Goal: Navigation & Orientation: Find specific page/section

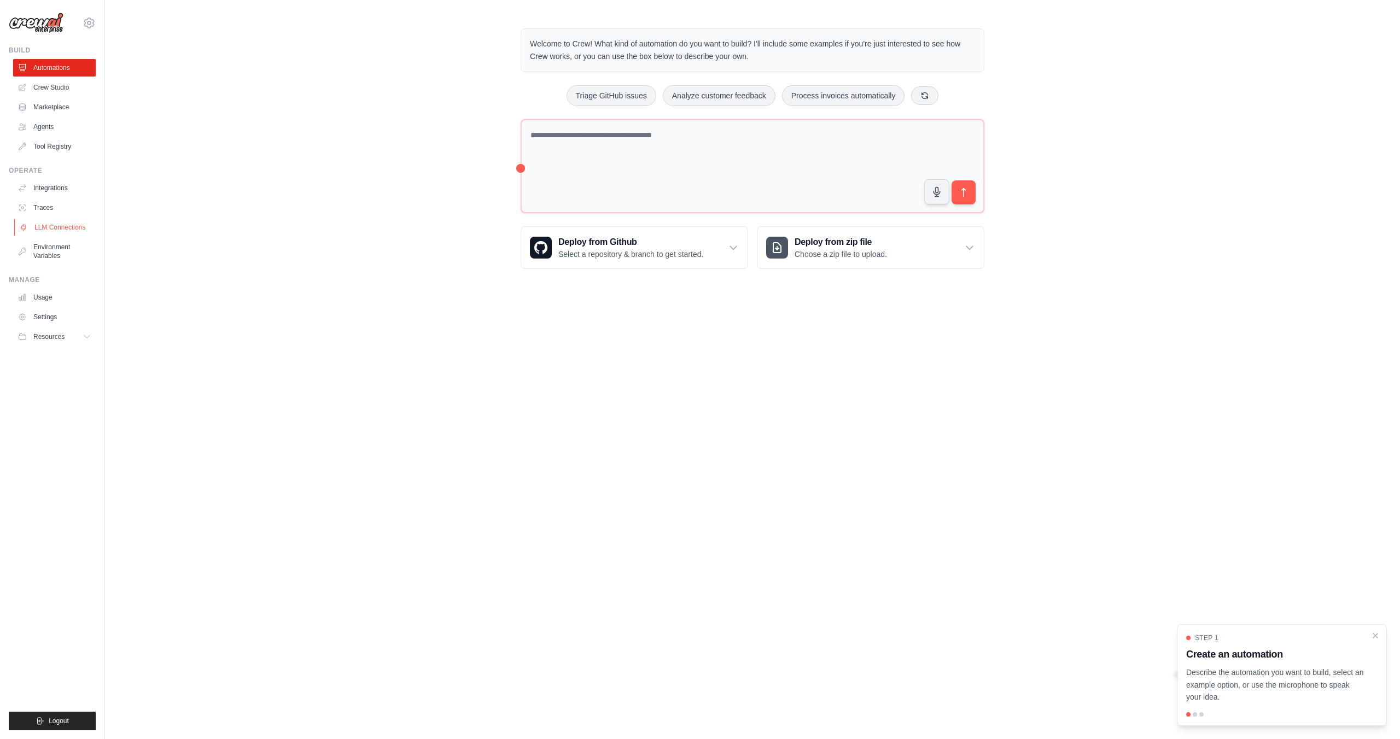
click at [42, 227] on link "LLM Connections" at bounding box center [55, 227] width 83 height 17
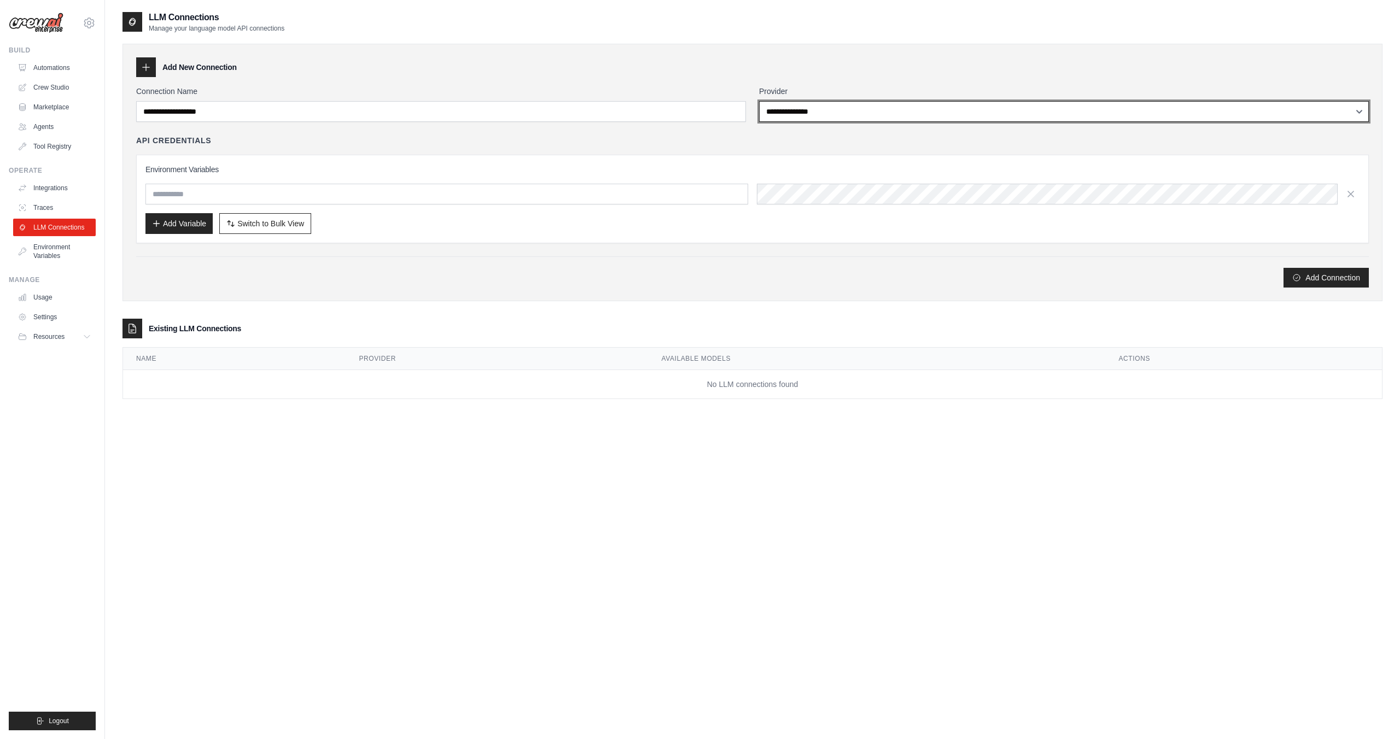
click at [804, 102] on select "**********" at bounding box center [1064, 111] width 610 height 21
select select "******"
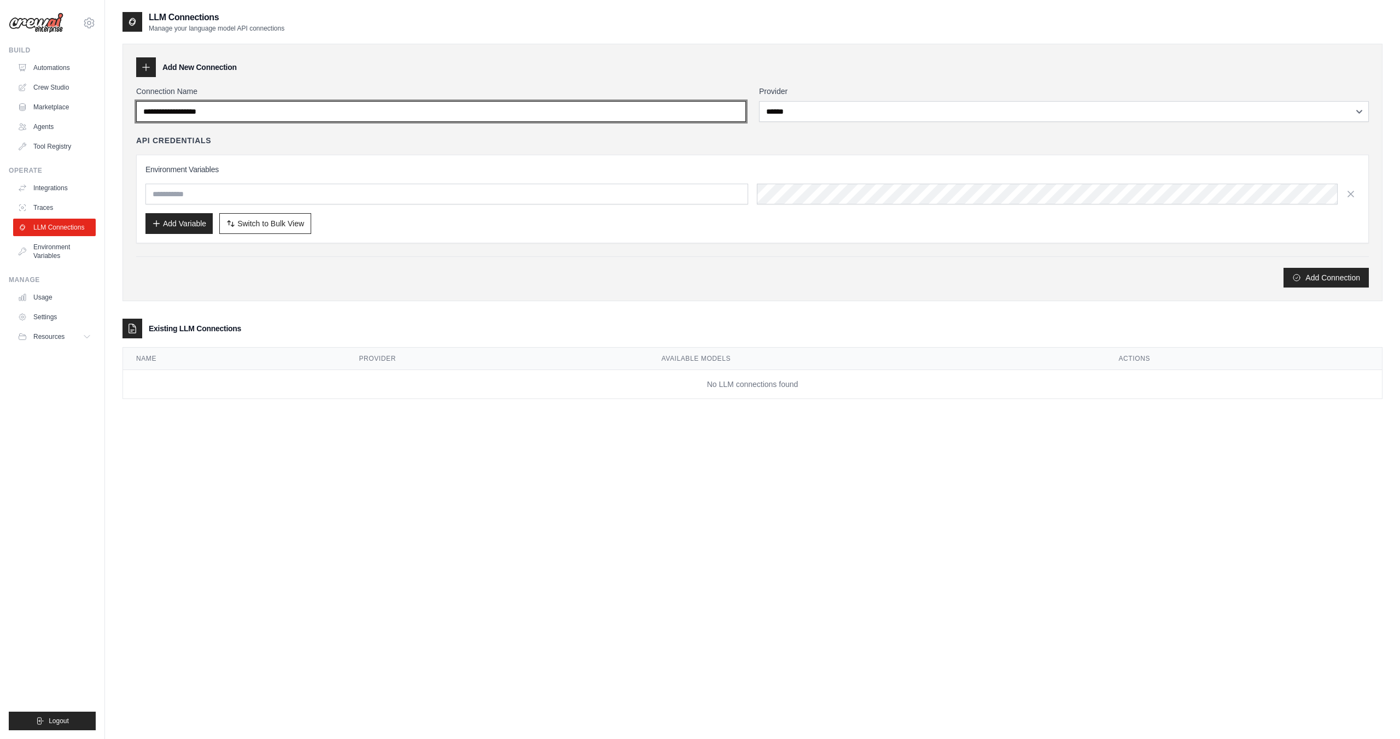
click at [662, 116] on input "Connection Name" at bounding box center [441, 111] width 610 height 21
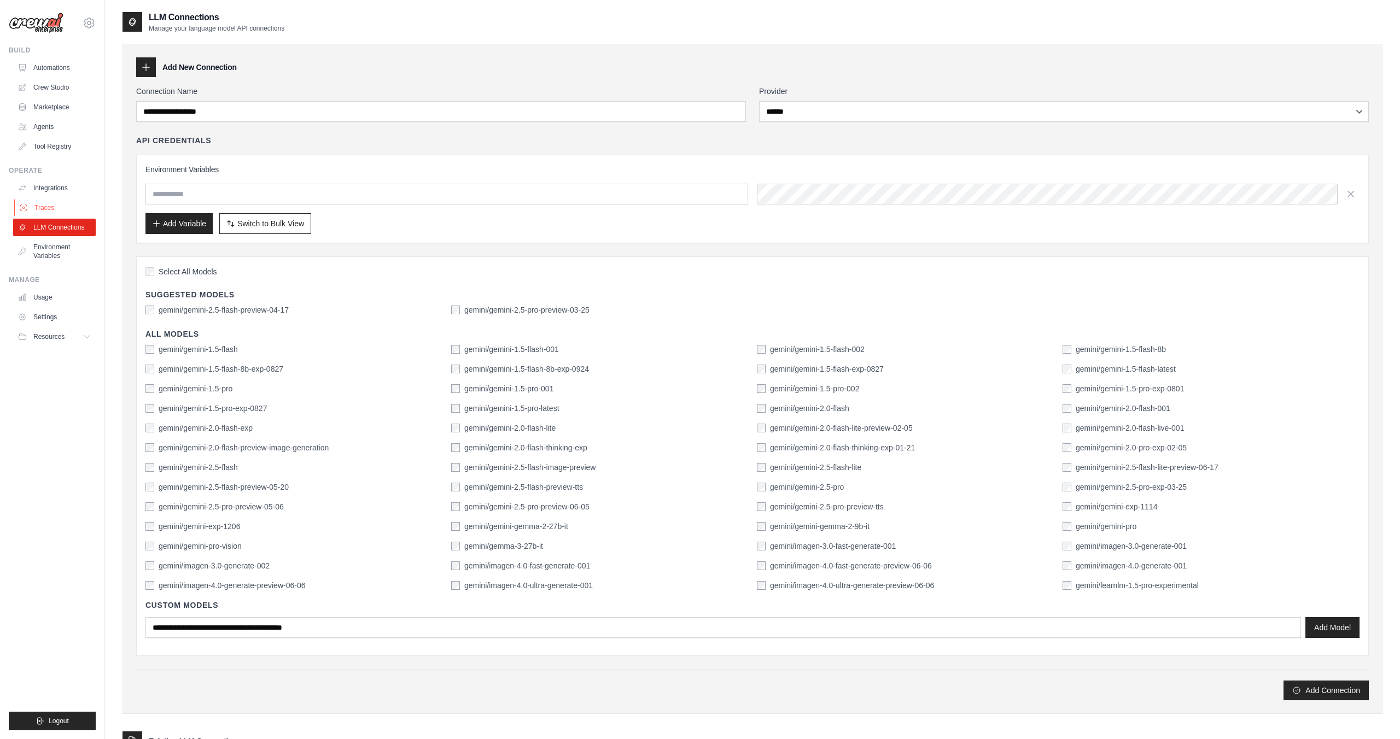
click at [81, 208] on link "Traces" at bounding box center [55, 207] width 83 height 17
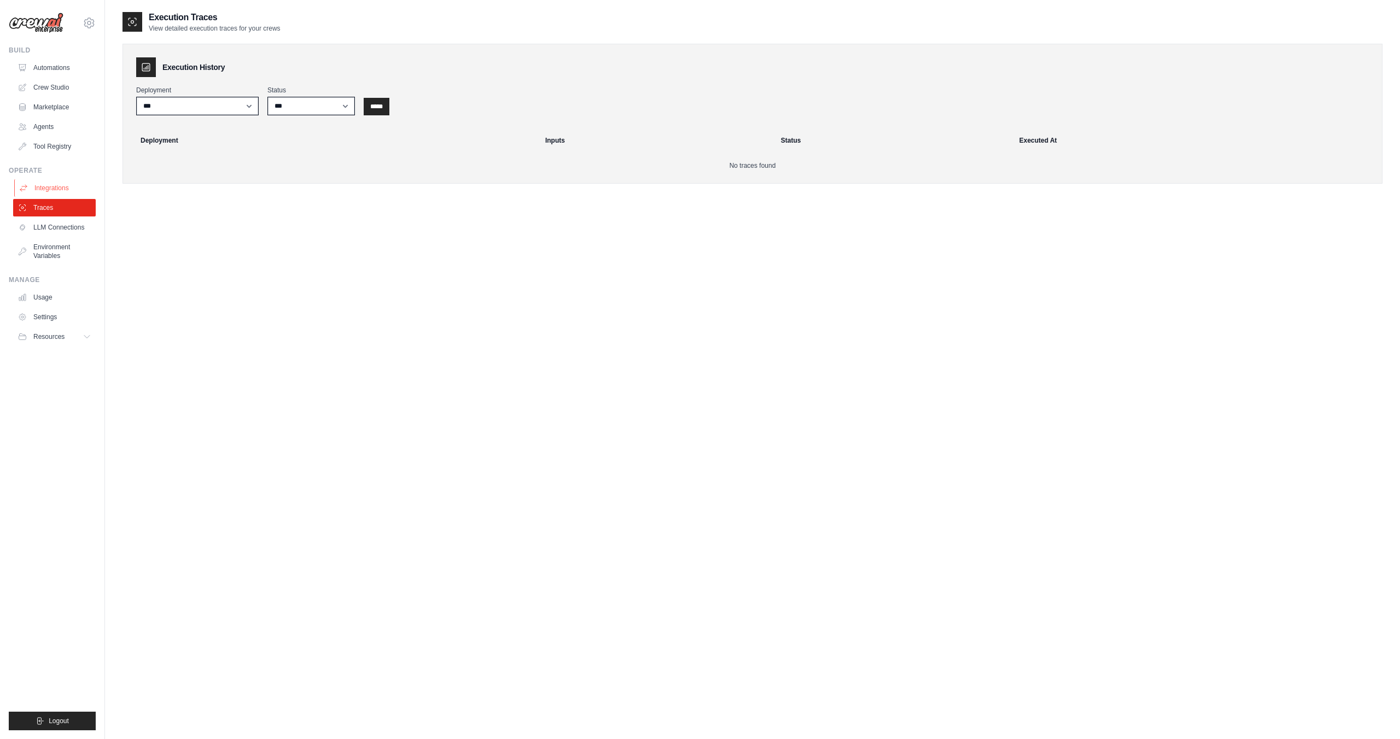
click at [74, 186] on link "Integrations" at bounding box center [55, 187] width 83 height 17
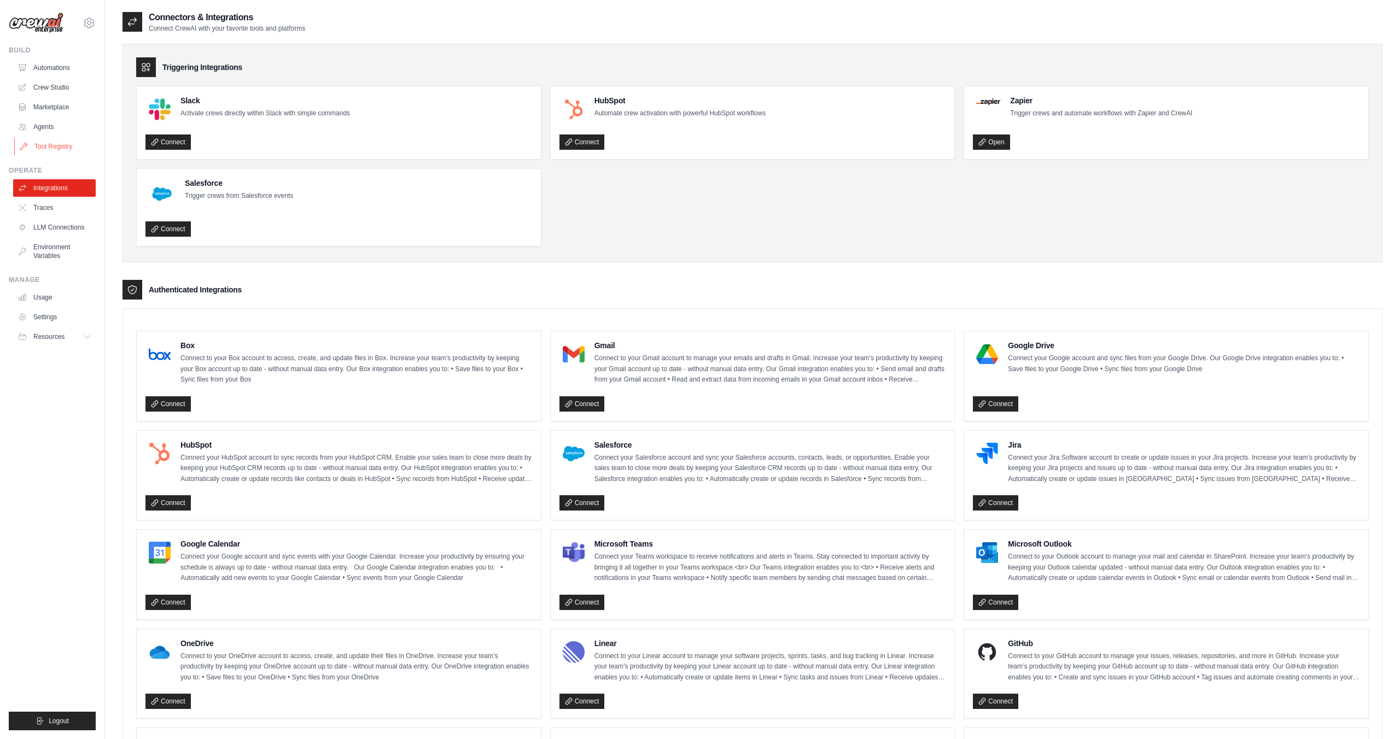
click at [72, 144] on link "Tool Registry" at bounding box center [55, 146] width 83 height 17
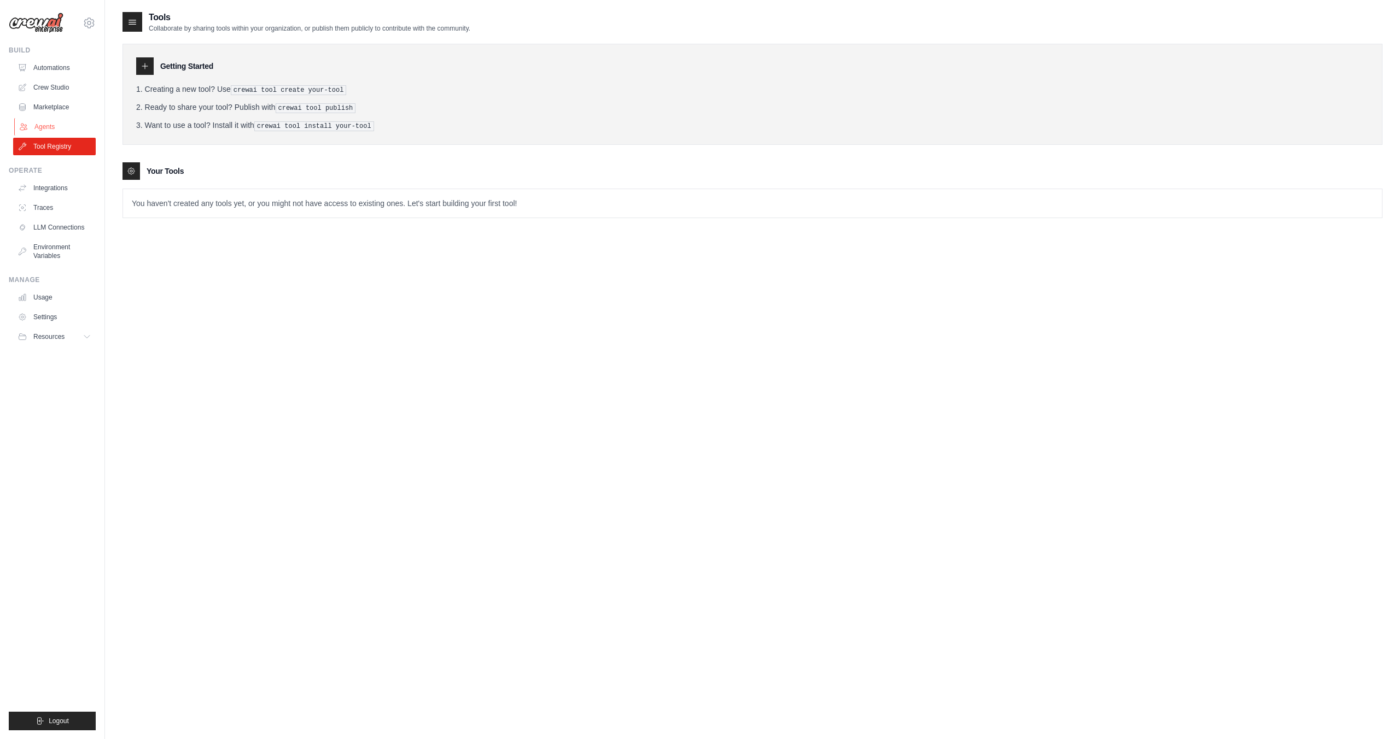
click at [68, 130] on link "Agents" at bounding box center [55, 126] width 83 height 17
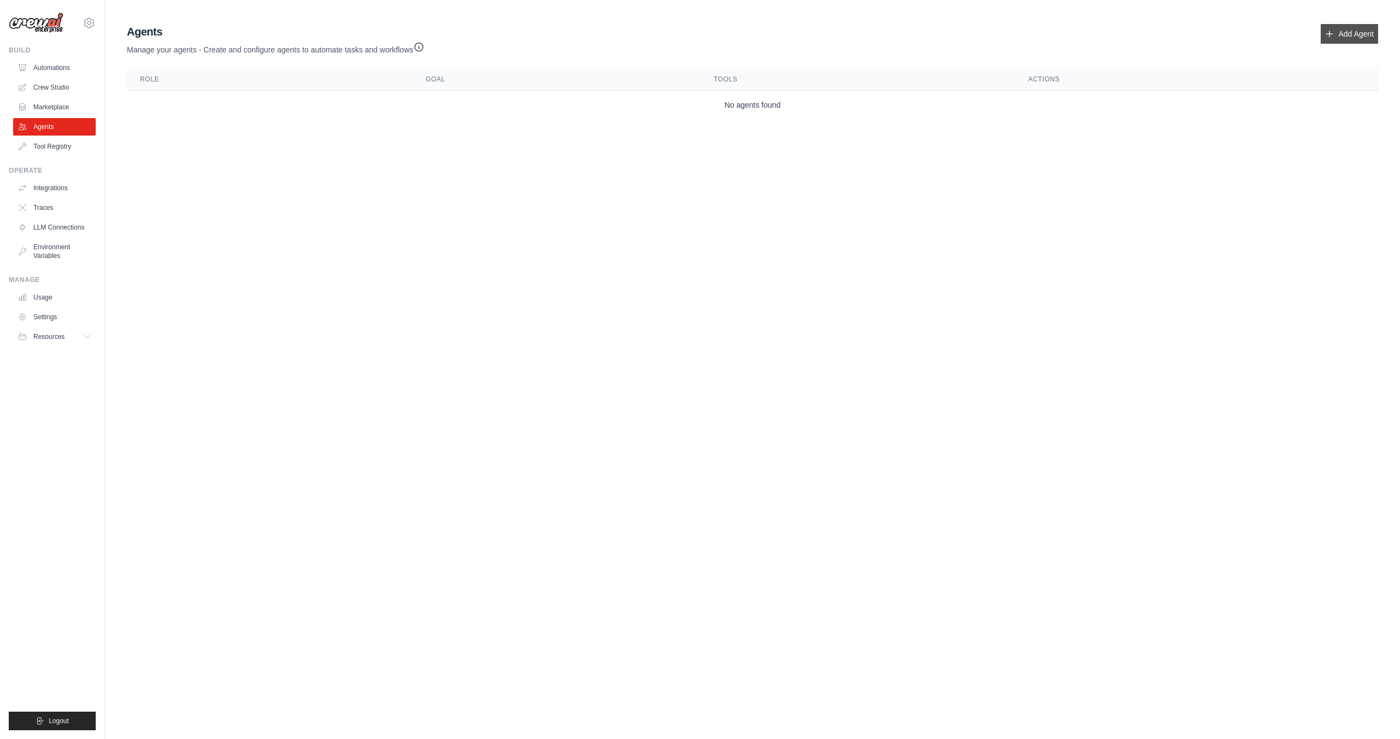
click at [1344, 29] on link "Add Agent" at bounding box center [1348, 34] width 57 height 20
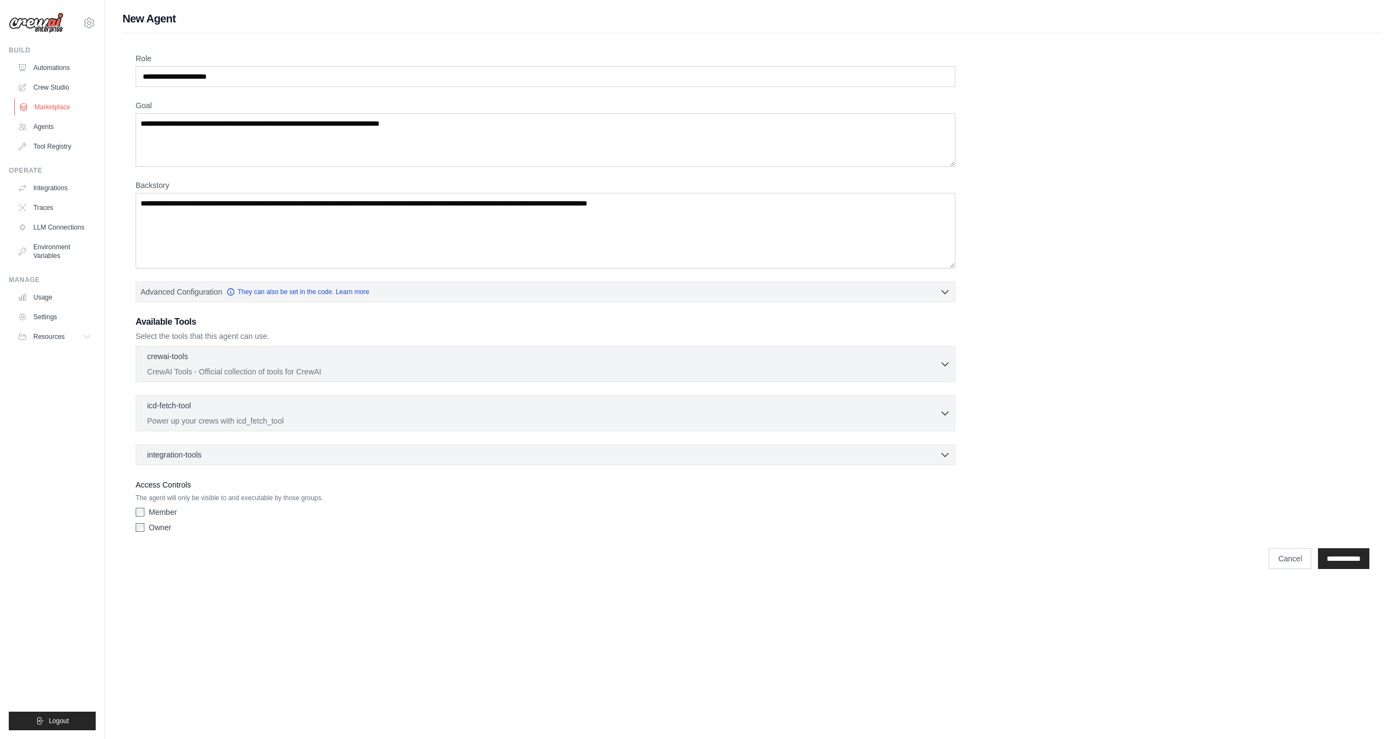
click at [58, 114] on link "Marketplace" at bounding box center [55, 106] width 83 height 17
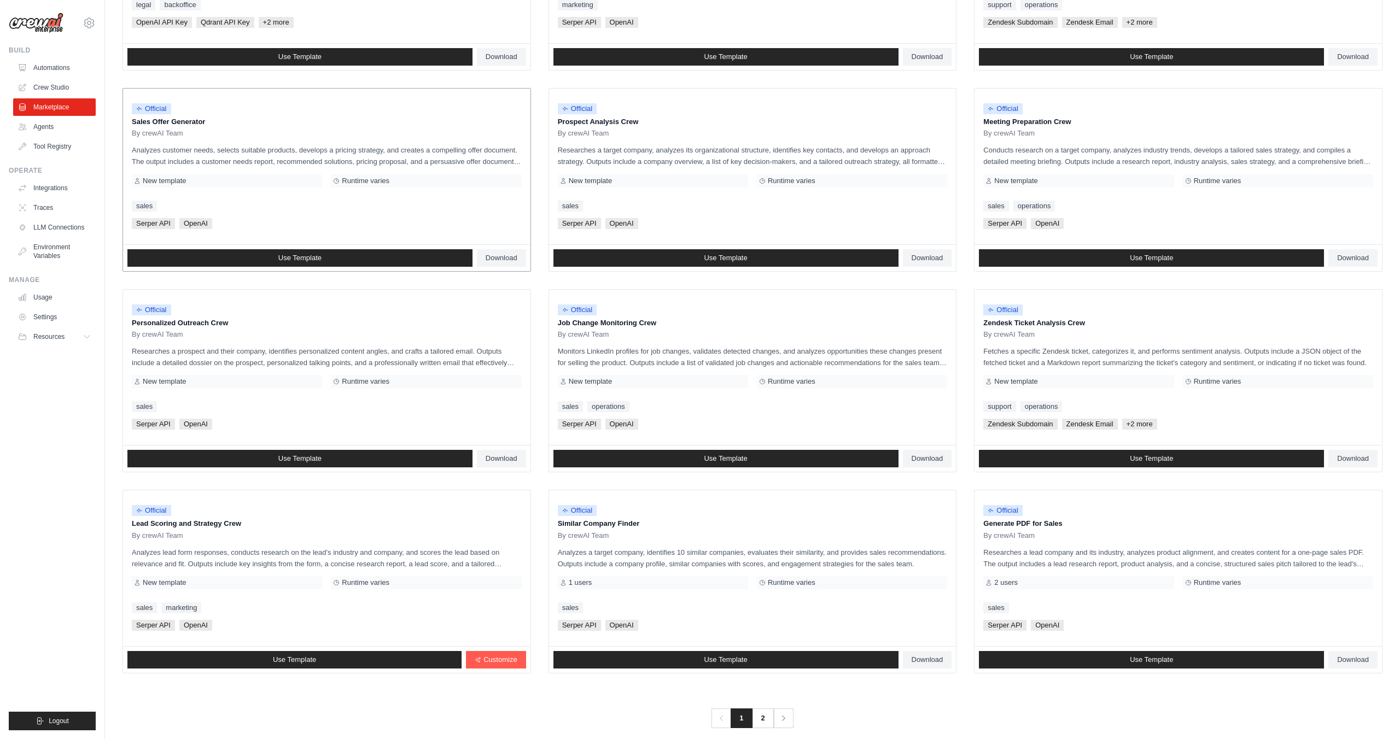
scroll to position [267, 0]
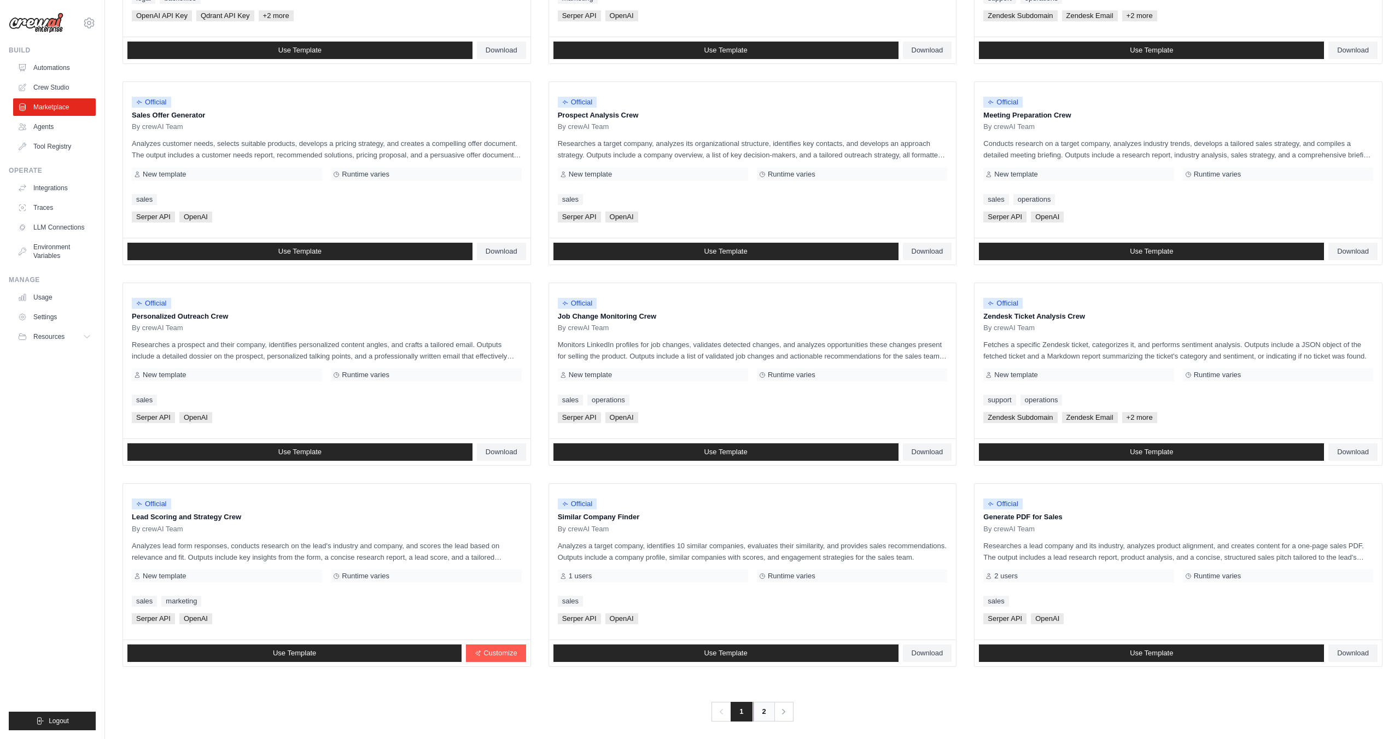
click at [758, 716] on link "2" at bounding box center [764, 712] width 22 height 20
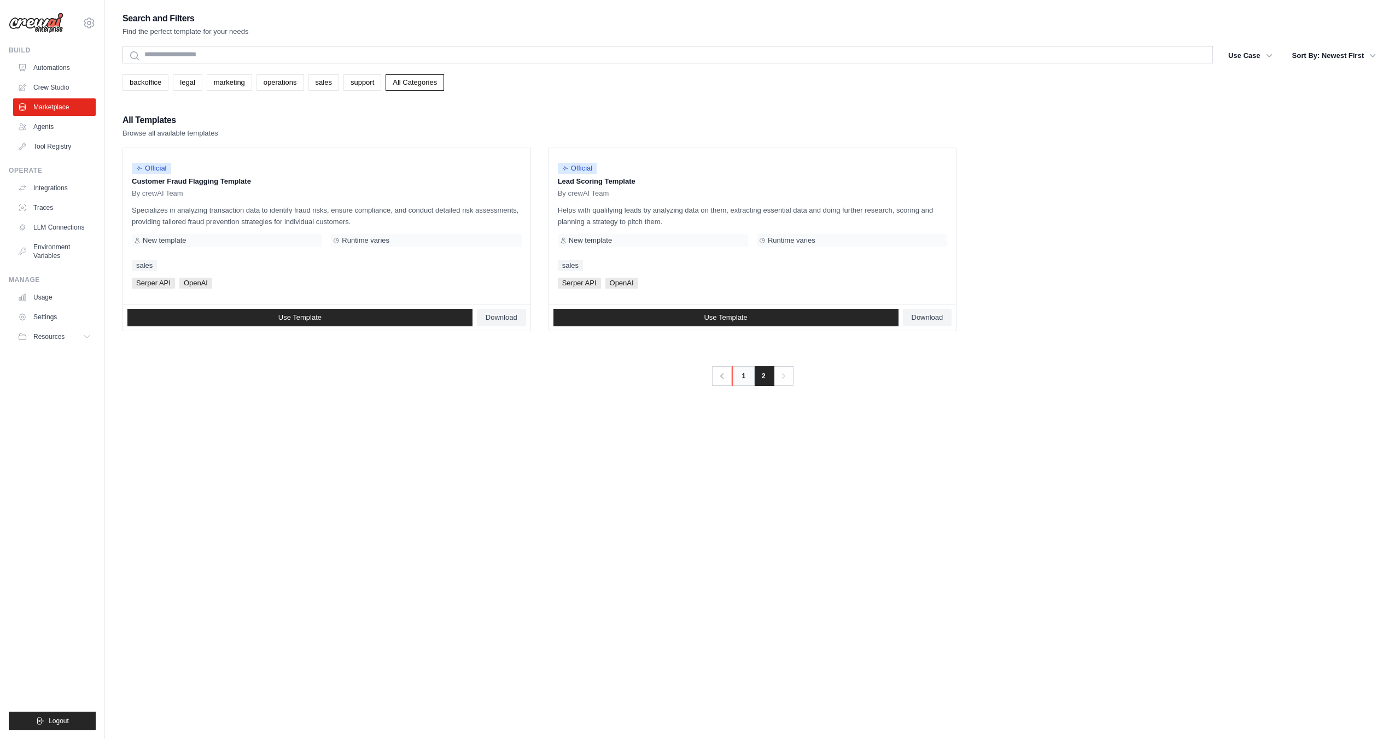
click at [742, 379] on link "1" at bounding box center [743, 376] width 22 height 20
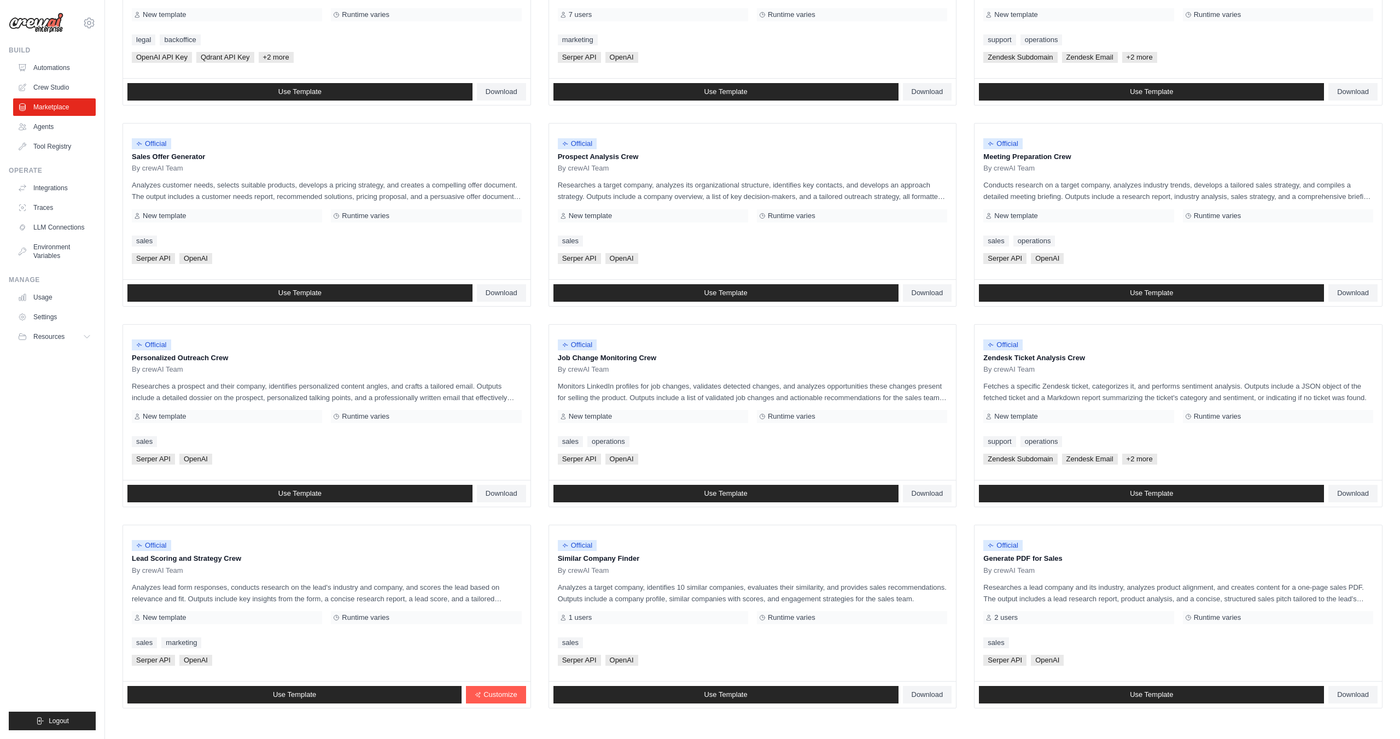
scroll to position [274, 0]
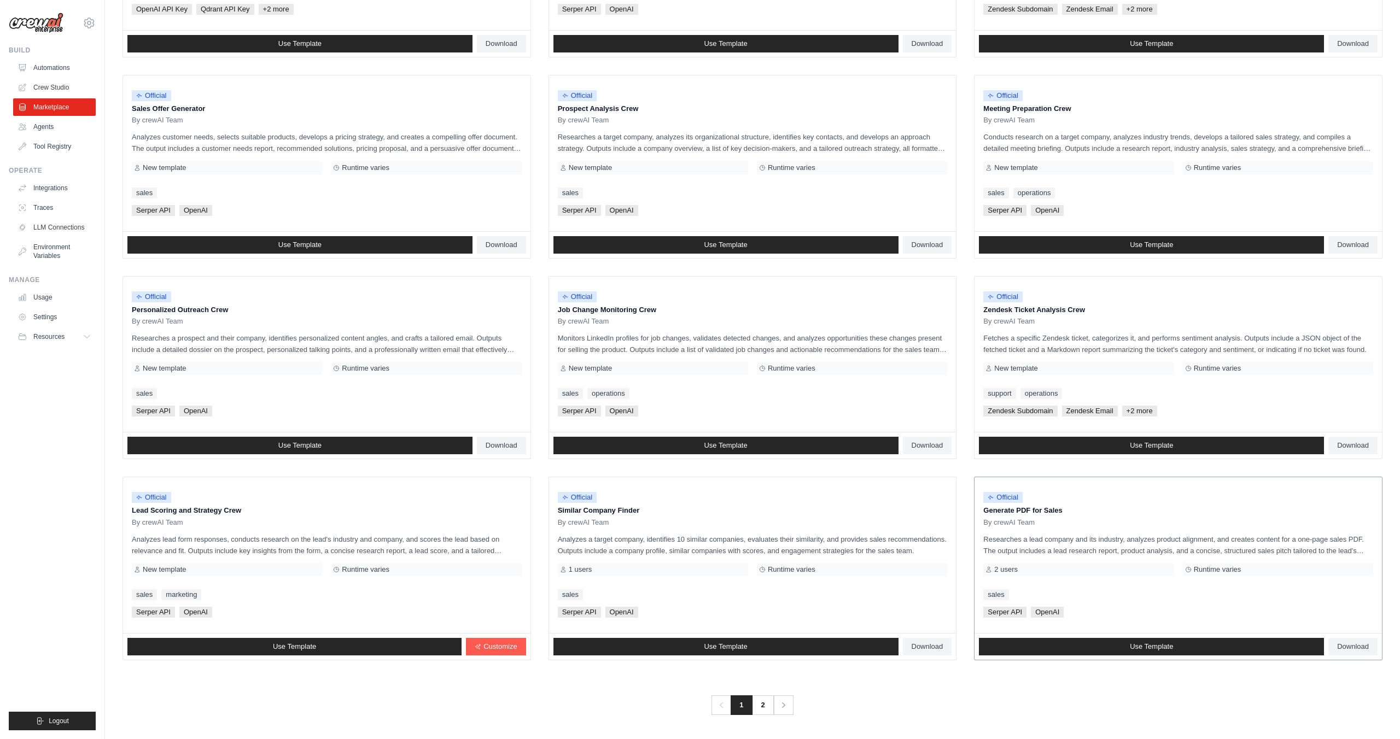
click at [1035, 502] on div "Official" at bounding box center [1178, 497] width 390 height 15
click at [1010, 510] on p "Generate PDF for Sales" at bounding box center [1178, 510] width 390 height 11
click at [1009, 499] on span "Official" at bounding box center [1002, 497] width 39 height 11
click at [1088, 656] on div "Use Template Download" at bounding box center [1177, 647] width 407 height 26
click at [1086, 644] on link "Use Template" at bounding box center [1151, 646] width 345 height 17
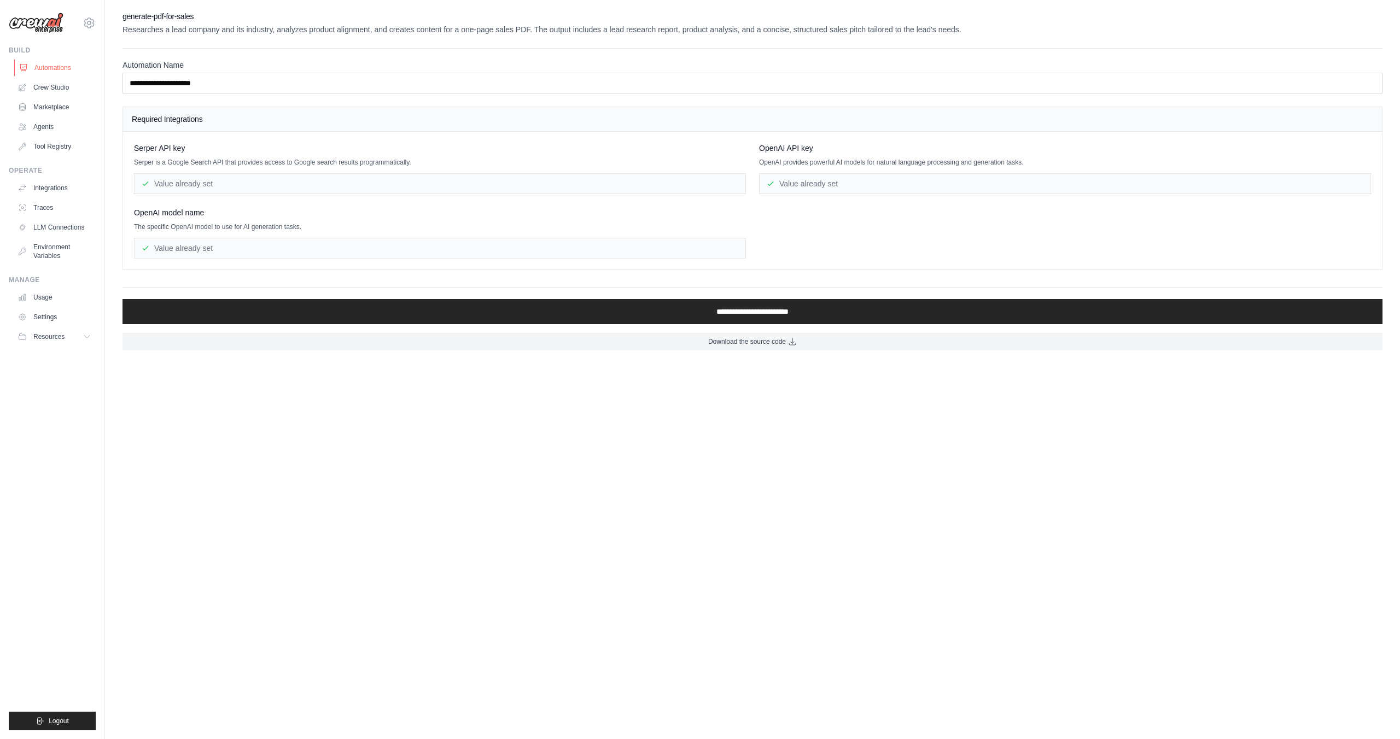
click at [57, 63] on link "Automations" at bounding box center [55, 67] width 83 height 17
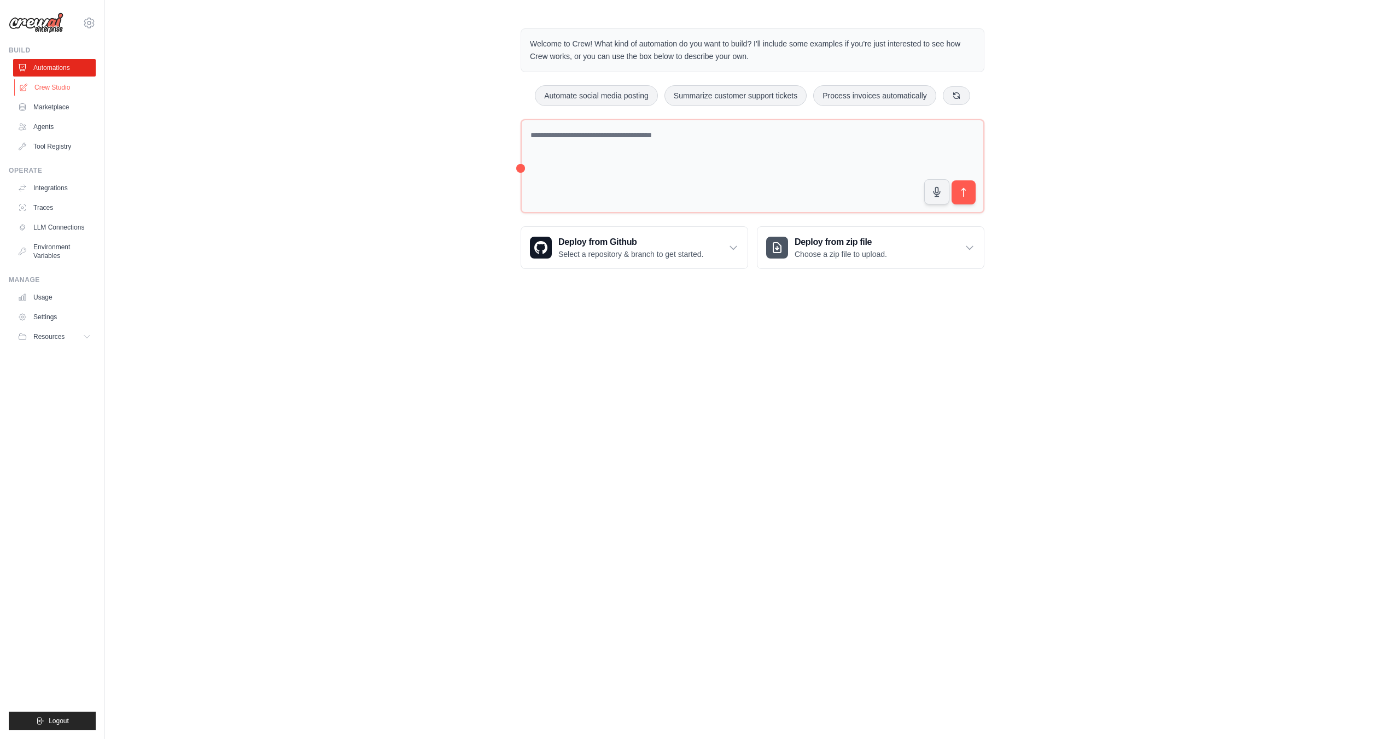
click at [77, 90] on link "Crew Studio" at bounding box center [55, 87] width 83 height 17
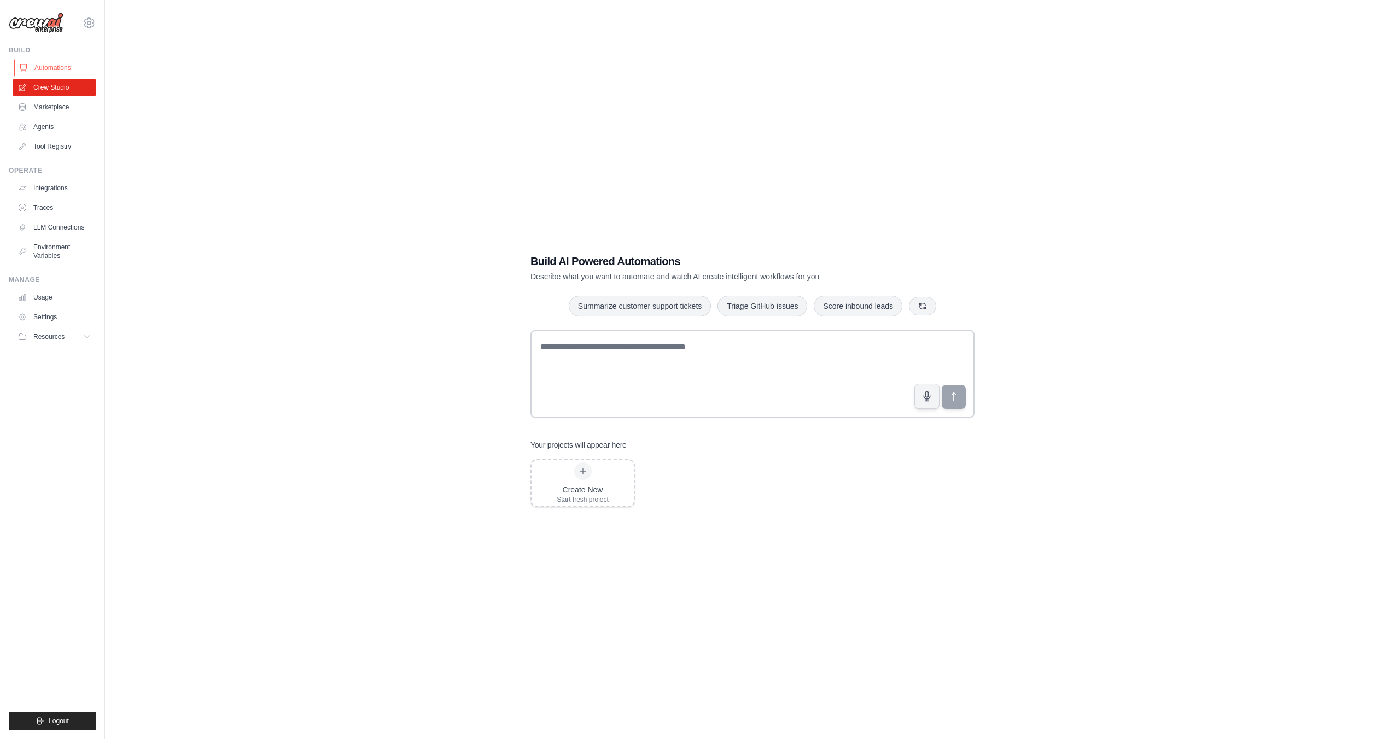
click at [74, 73] on link "Automations" at bounding box center [55, 67] width 83 height 17
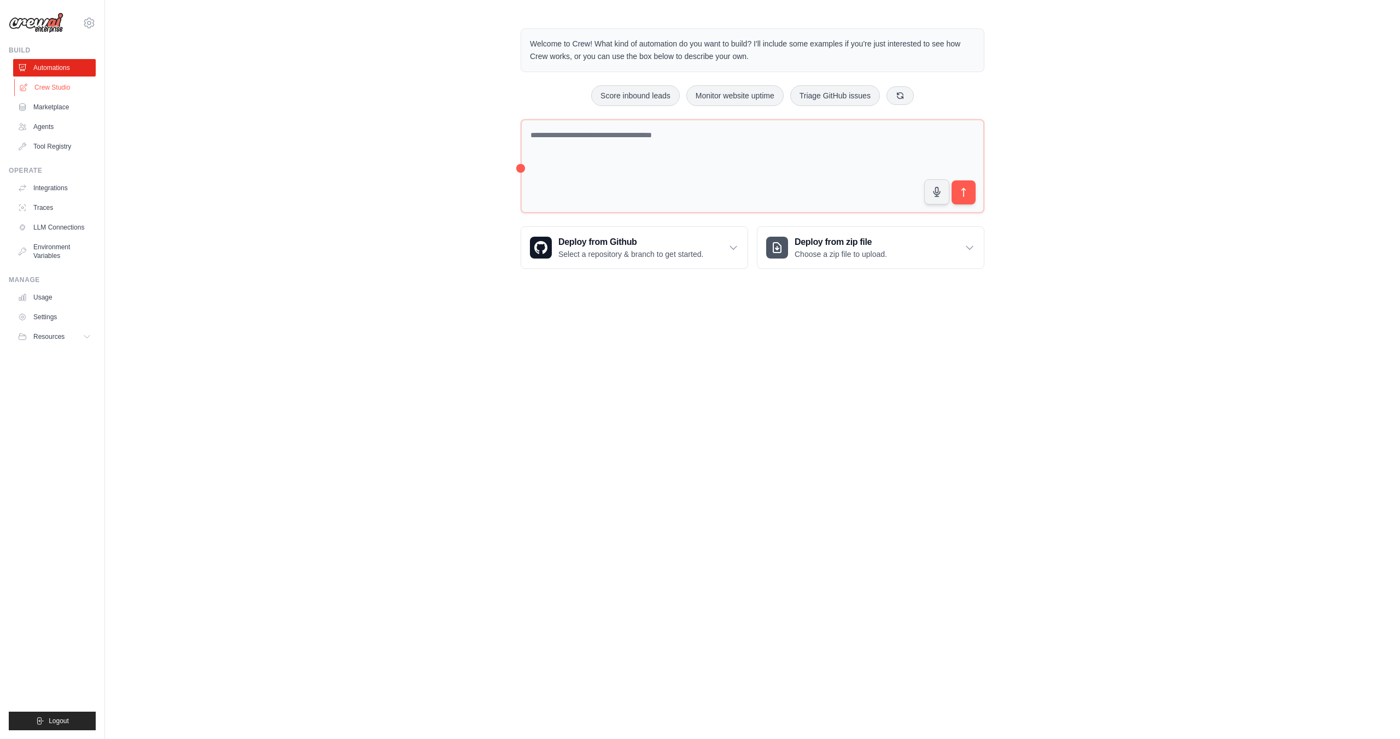
click at [73, 93] on link "Crew Studio" at bounding box center [55, 87] width 83 height 17
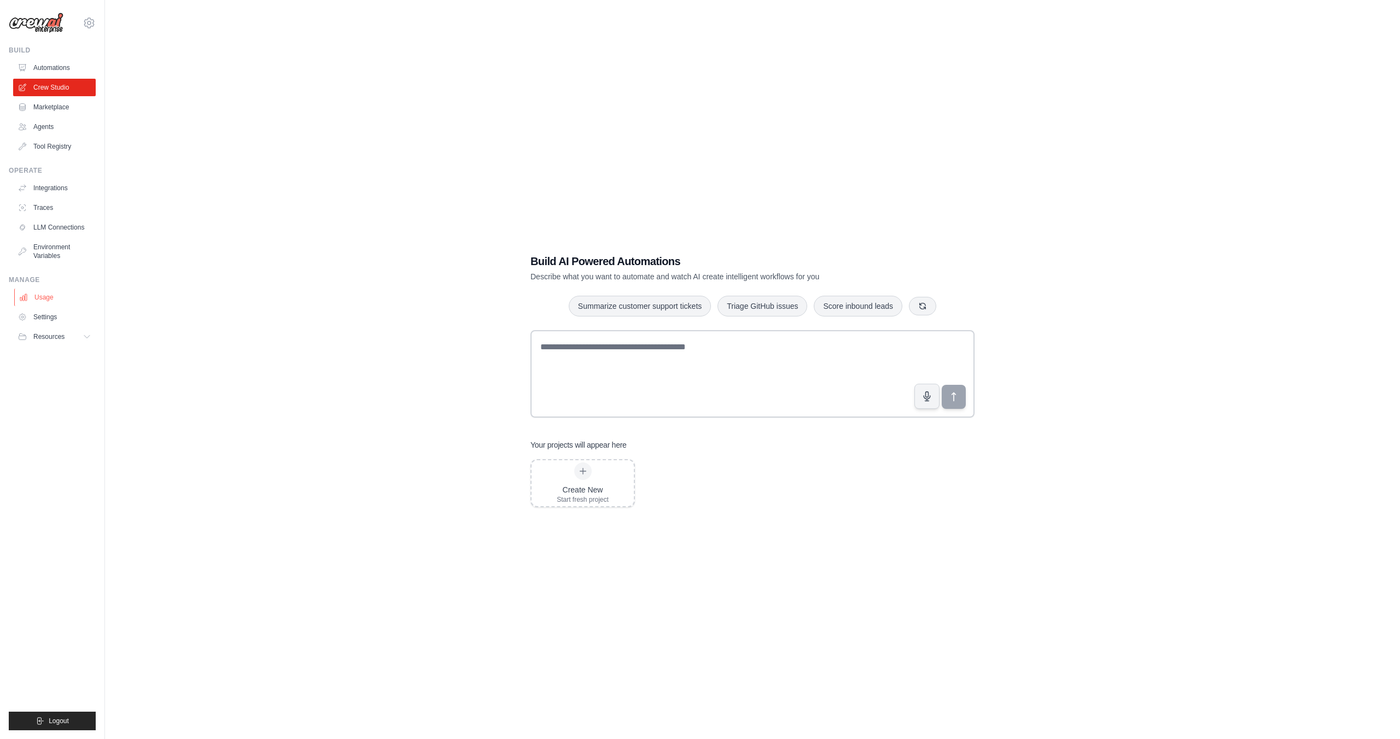
click at [59, 302] on link "Usage" at bounding box center [55, 297] width 83 height 17
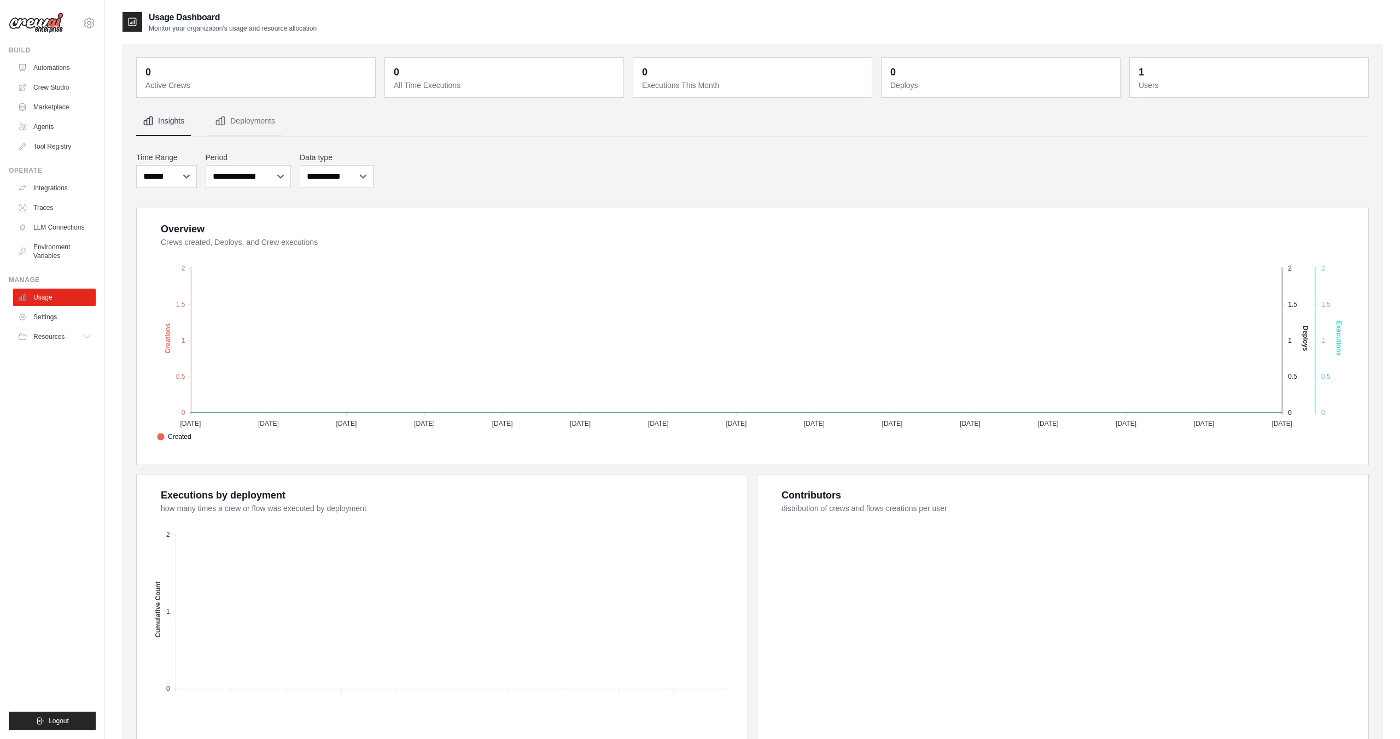
click at [62, 326] on ul "Usage Settings Resources Documentation Blog" at bounding box center [54, 317] width 83 height 57
click at [56, 319] on link "Settings" at bounding box center [55, 316] width 83 height 17
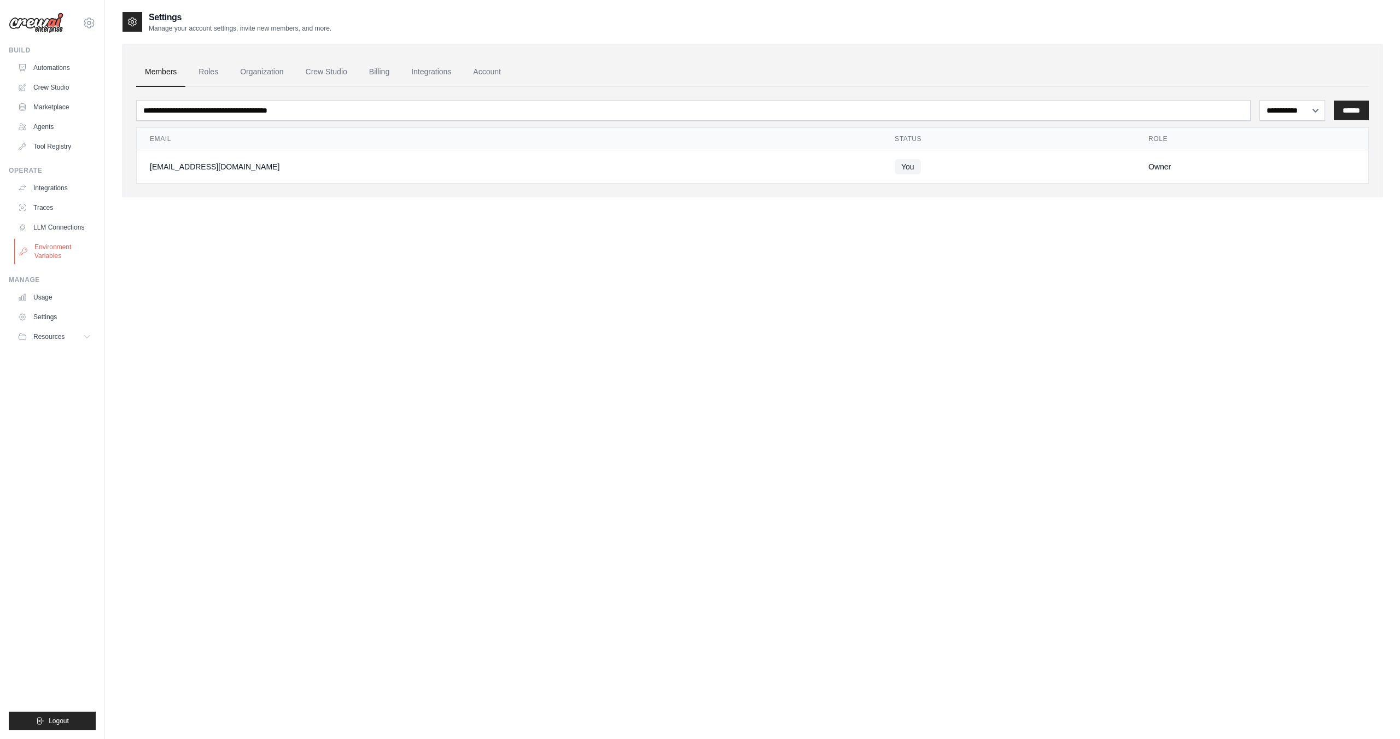
click at [60, 246] on link "Environment Variables" at bounding box center [55, 251] width 83 height 26
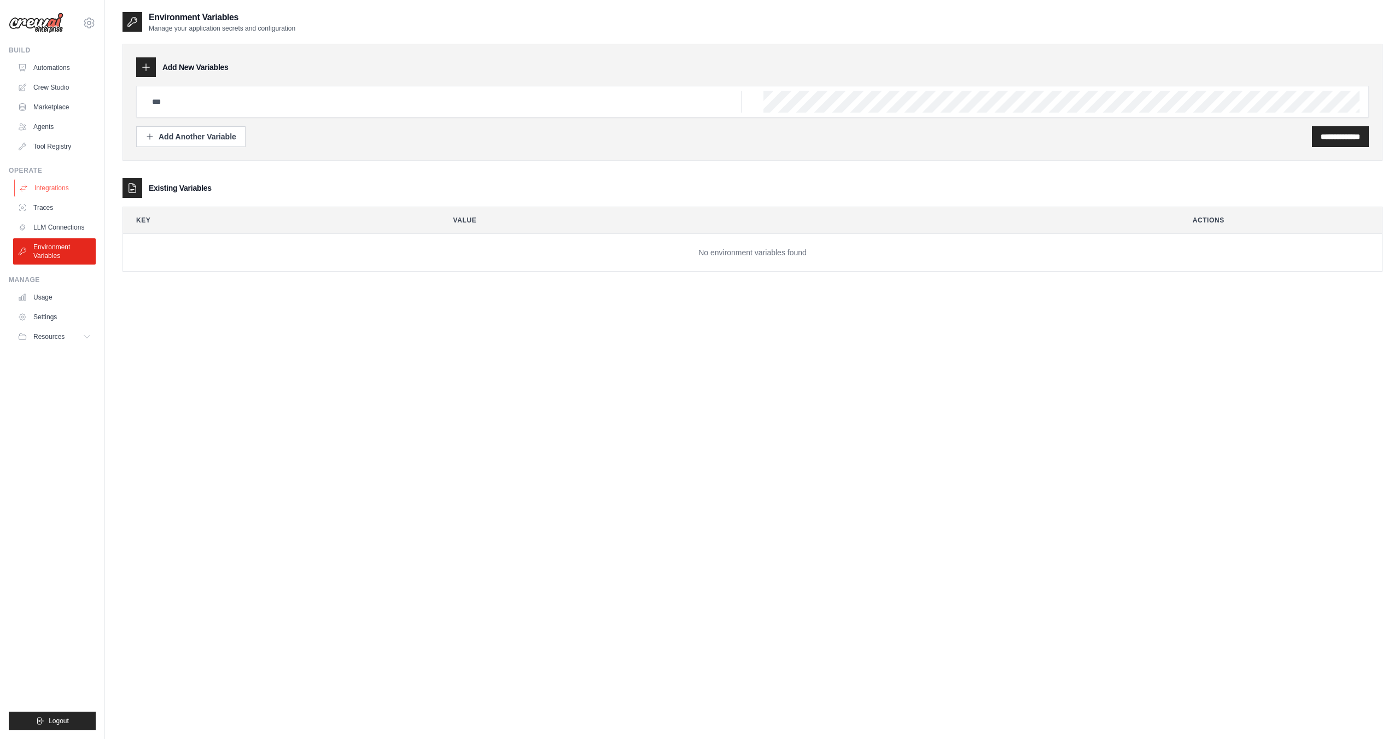
click at [48, 194] on link "Integrations" at bounding box center [55, 187] width 83 height 17
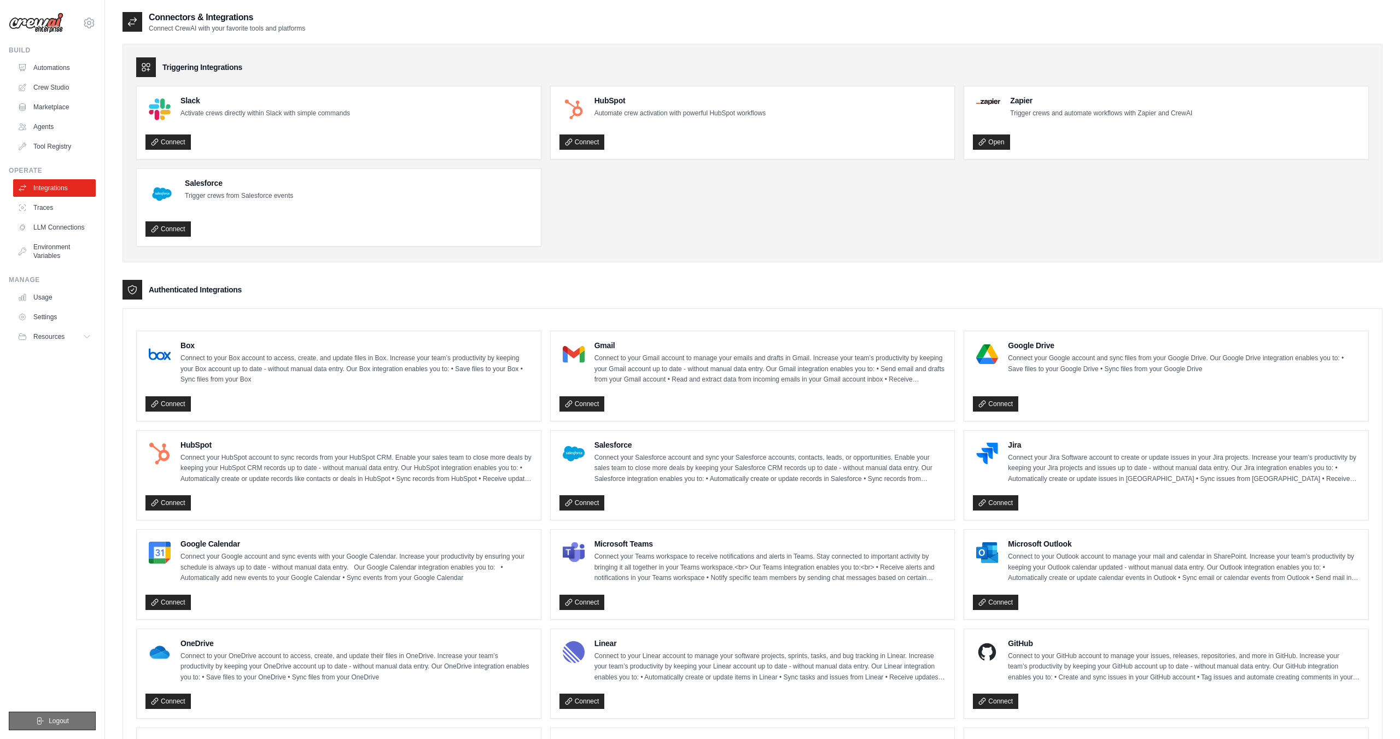
click at [41, 721] on icon "submit" at bounding box center [41, 721] width 6 height 7
